Goal: Use online tool/utility

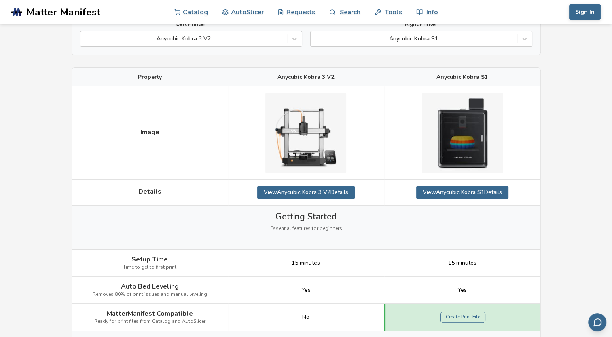
scroll to position [121, 0]
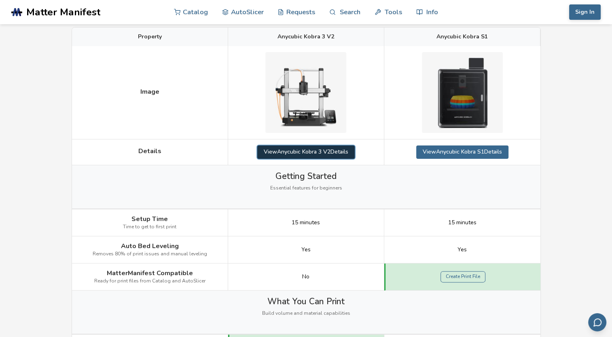
click at [319, 149] on link "View Anycubic Kobra 3 V2 Details" at bounding box center [305, 152] width 97 height 13
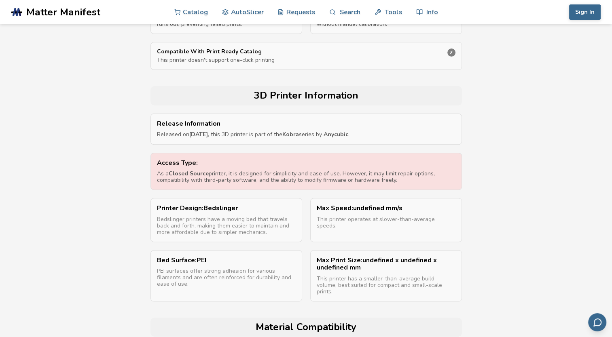
scroll to position [283, 0]
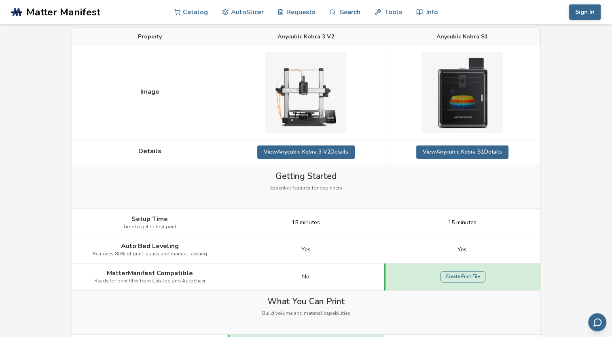
scroll to position [162, 0]
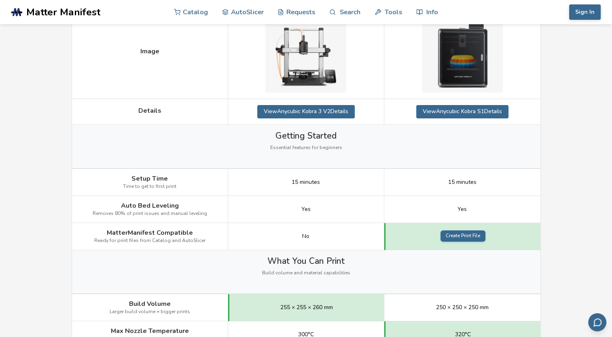
click at [469, 237] on link "Create Print File" at bounding box center [462, 235] width 45 height 11
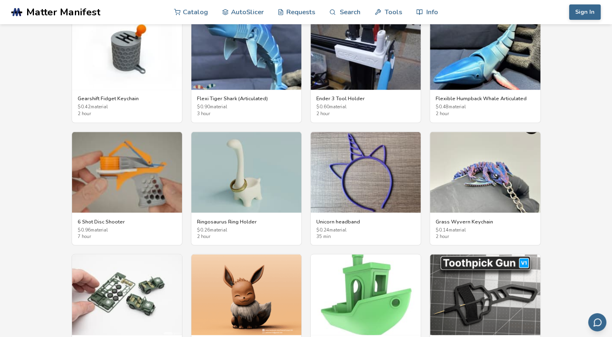
scroll to position [1496, 0]
